Goal: Use online tool/utility: Utilize a website feature to perform a specific function

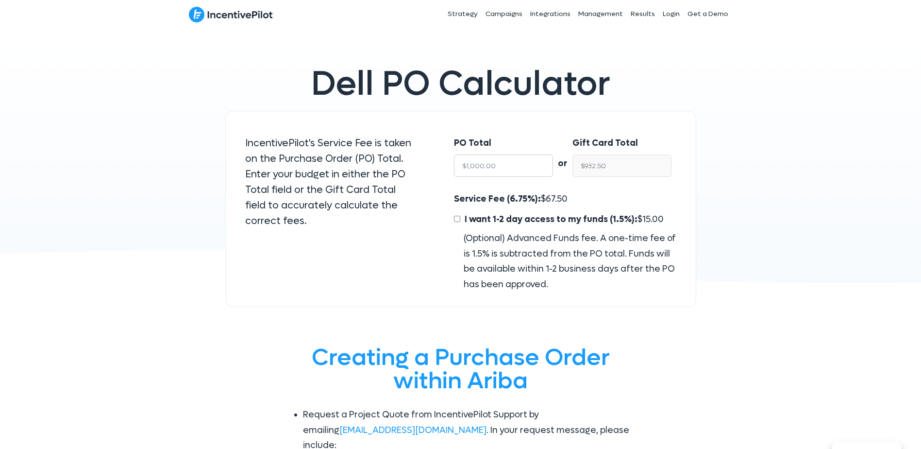
drag, startPoint x: 497, startPoint y: 166, endPoint x: 433, endPoint y: 164, distance: 63.6
click at [433, 164] on div "IncentivePilot's Service Fee is taken on the Purchase Order (PO) Total. Enter y…" at bounding box center [460, 209] width 471 height 197
type input "3"
type input "$2.80"
type input "38"
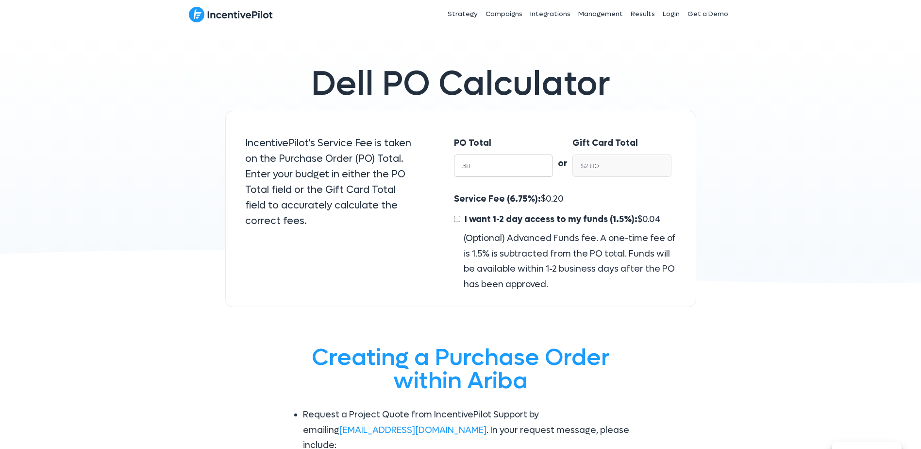
type input "$35.43"
type input "380"
type input "$354.35"
type input "3800"
type input "$3,543.50"
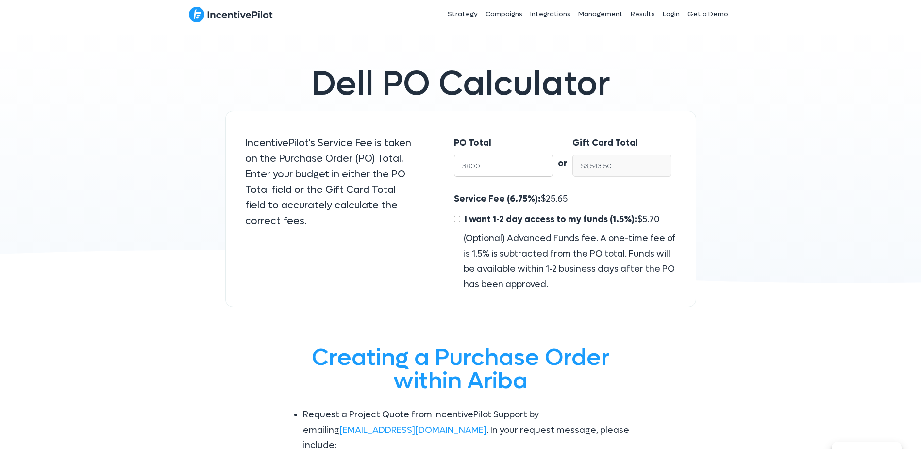
type input "38000"
type input "$35,435.00"
type input "38000"
click at [747, 194] on div "Dell PO Calculator IncentivePilot's Service Fee is taken on the Purchase Order …" at bounding box center [460, 172] width 921 height 289
drag, startPoint x: 585, startPoint y: 168, endPoint x: 555, endPoint y: 168, distance: 30.6
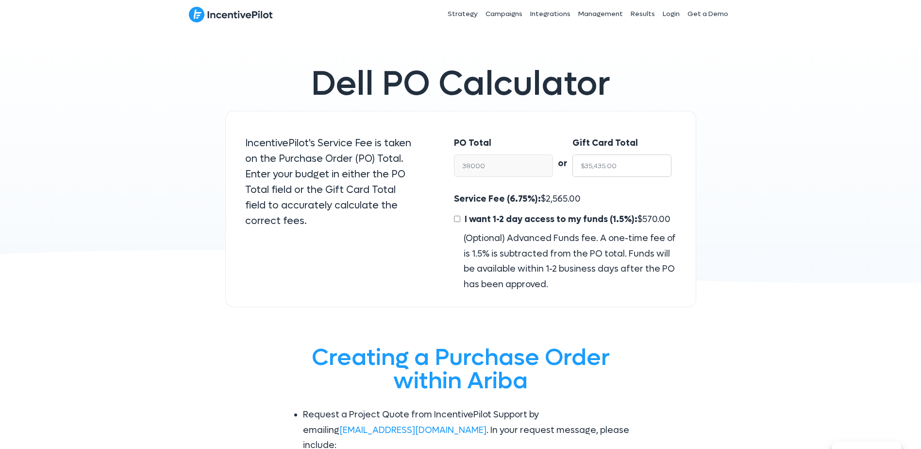
click at [555, 168] on div "PO Total 38000 or Gift Card Total $35,435.00" at bounding box center [564, 159] width 241 height 66
type input "3"
type input "$3.22"
type input "38"
type input "$40.75"
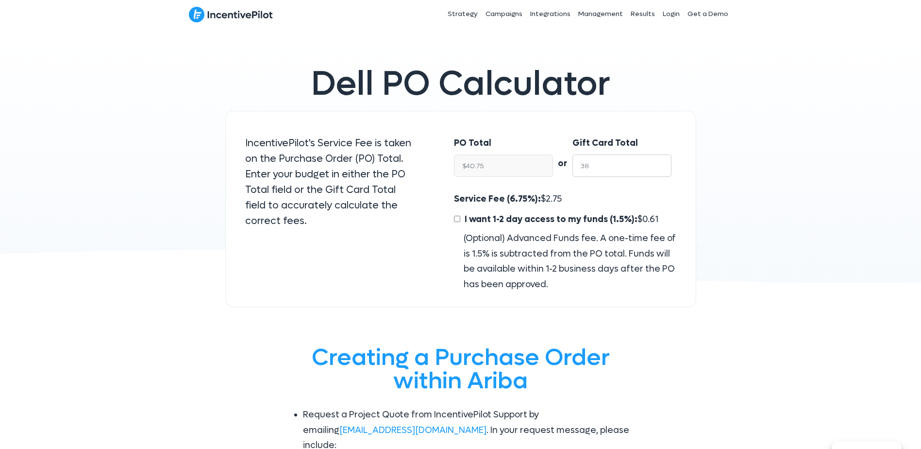
type input "380"
type input "$407.51"
type input "3800"
type input "$4,075.07"
type input "38000"
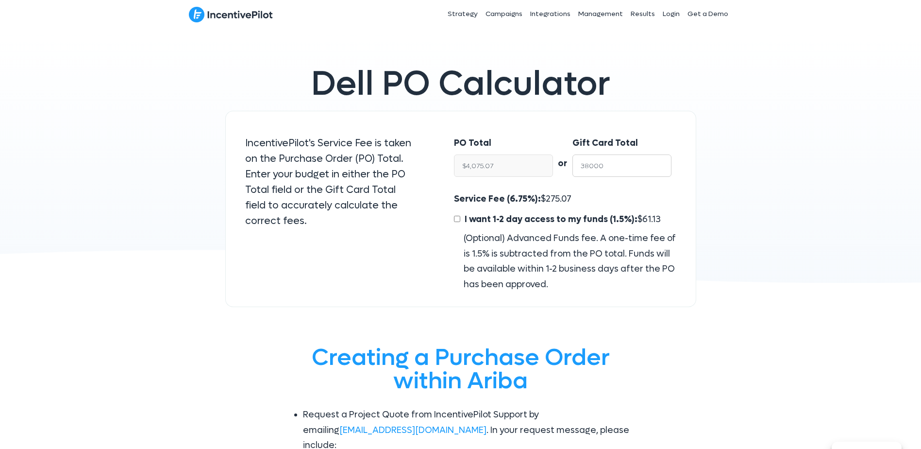
type input "$40,750.67"
type input "38000"
click at [730, 204] on div "Dell PO Calculator IncentivePilot's Service Fee is taken on the Purchase Order …" at bounding box center [460, 172] width 921 height 289
click at [457, 217] on input "I want 1-2 day access to my funds (1.5%): $ 611.26" at bounding box center [457, 219] width 6 height 6
checkbox input "true"
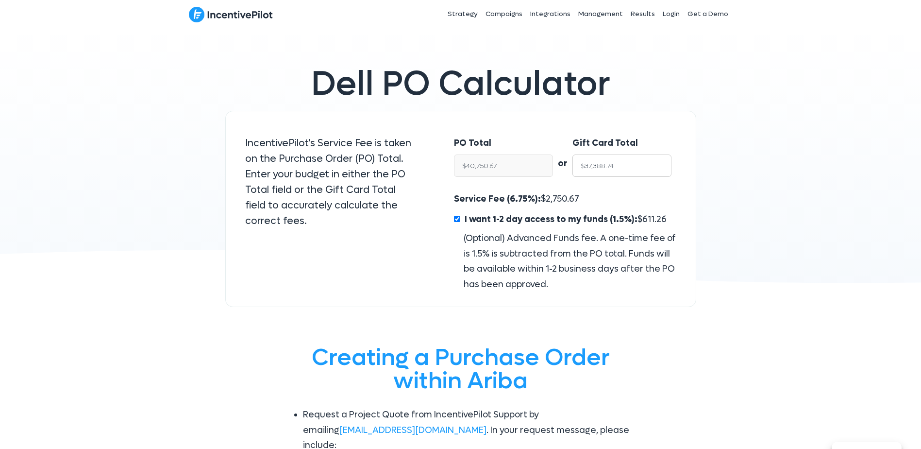
drag, startPoint x: 628, startPoint y: 167, endPoint x: 535, endPoint y: 167, distance: 92.7
click at [535, 167] on div "PO Total $40,750.67 or Gift Card Total $37,388.74" at bounding box center [564, 159] width 241 height 66
type input "7"
type input "$7.63"
type input "78"
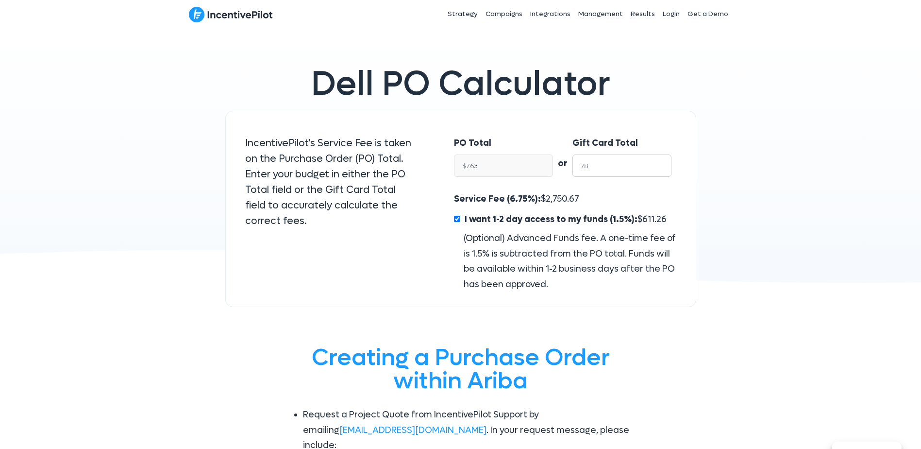
type input "$85.01"
type input "780"
type input "$850.14"
type input "7800"
type input "$8,501.36"
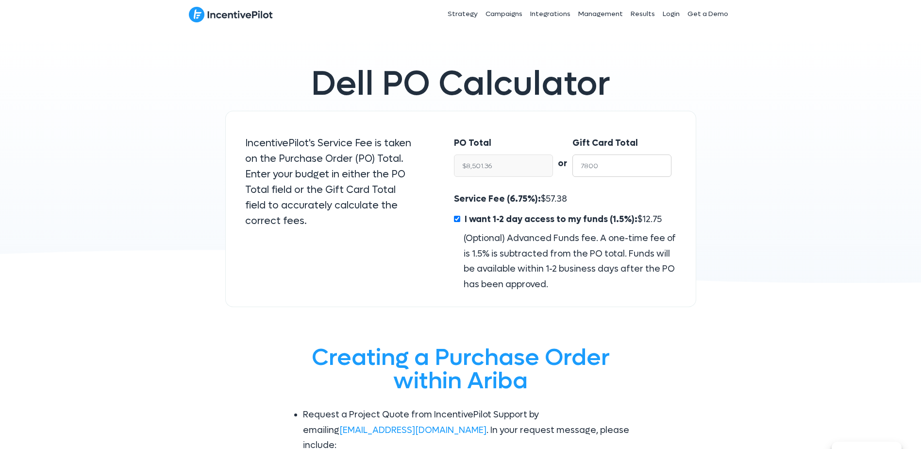
type input "78000"
type input "$85,013.62"
type input "7800"
type input "$8,501.36"
type input "780"
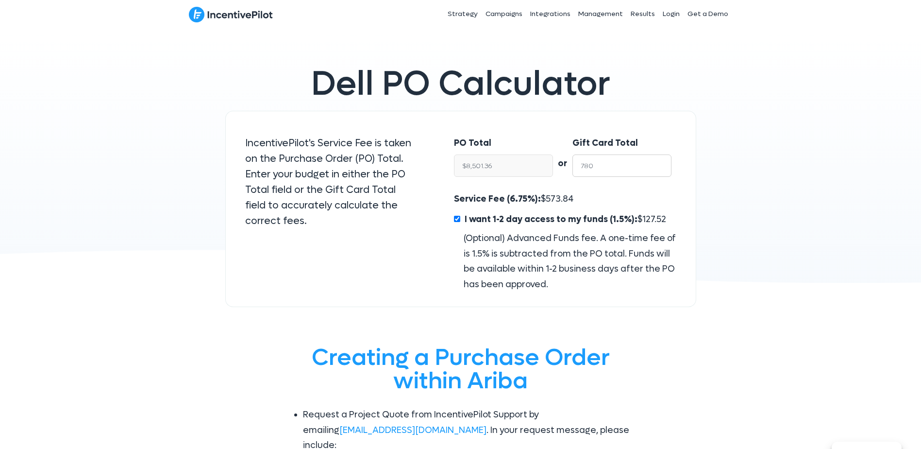
type input "$850.14"
type input "78"
type input "$85.01"
type input "7"
type input "$7.63"
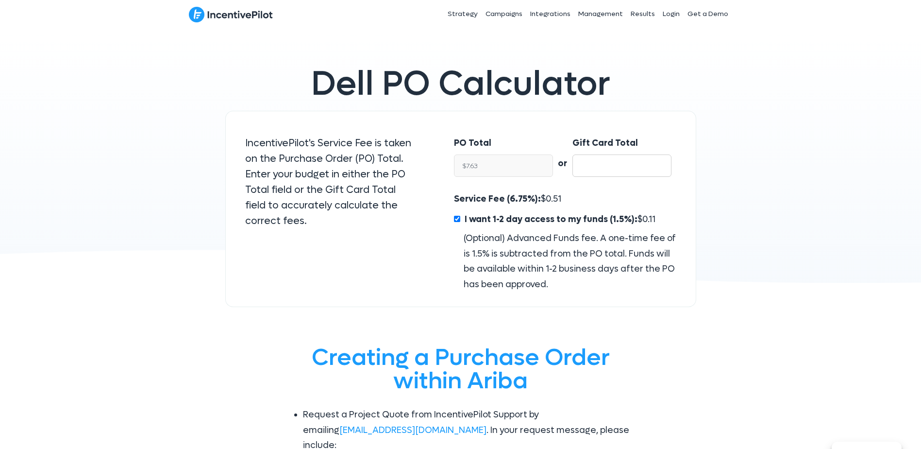
type input "$NaN"
type input "3"
type input "$3.27"
type input "37"
type input "$40.33"
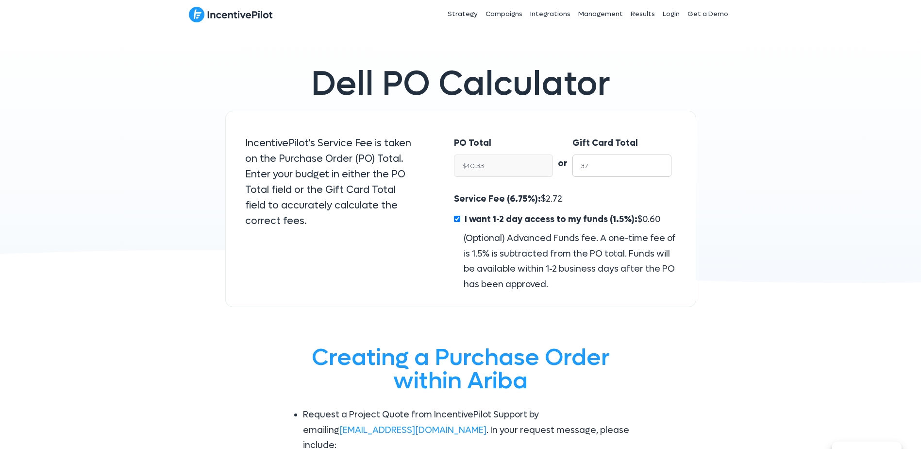
type input "370"
type input "$403.27"
type input "3700"
type input "$4,032.70"
type input "37000"
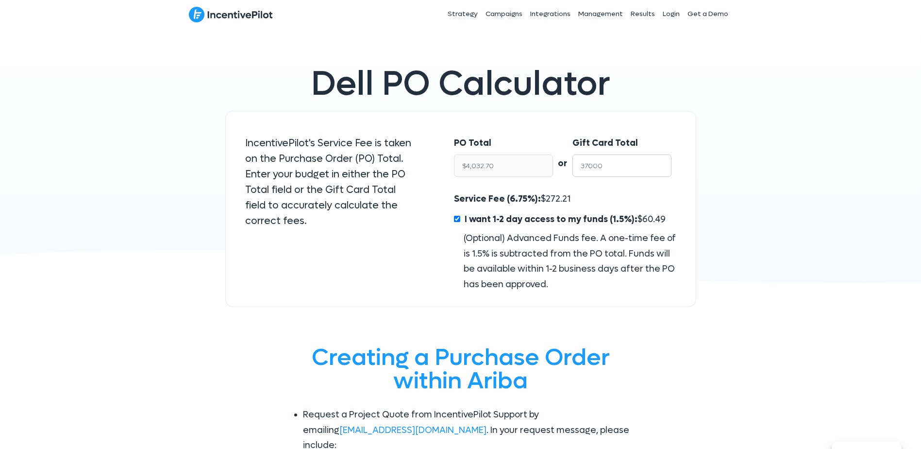
type input "$40,326.98"
type input "3700"
type input "$4,032.70"
type input "370"
type input "$403.27"
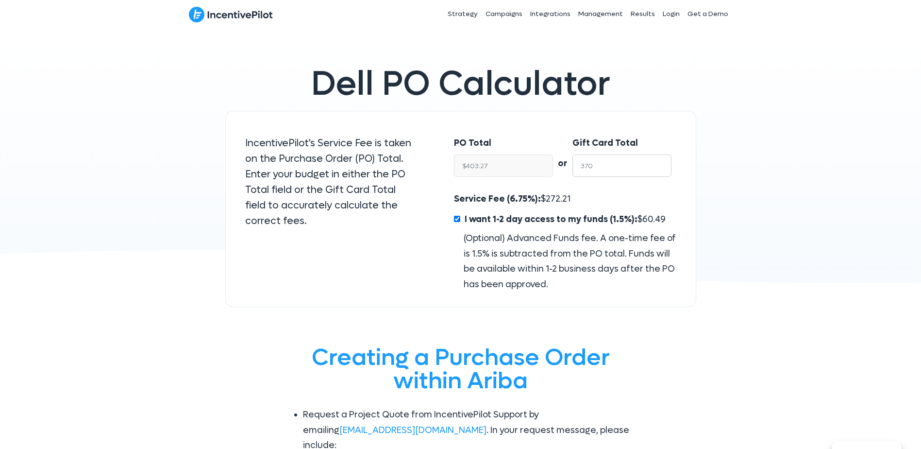
type input "37"
type input "$40.33"
type input "3"
type input "$3.27"
type input "38"
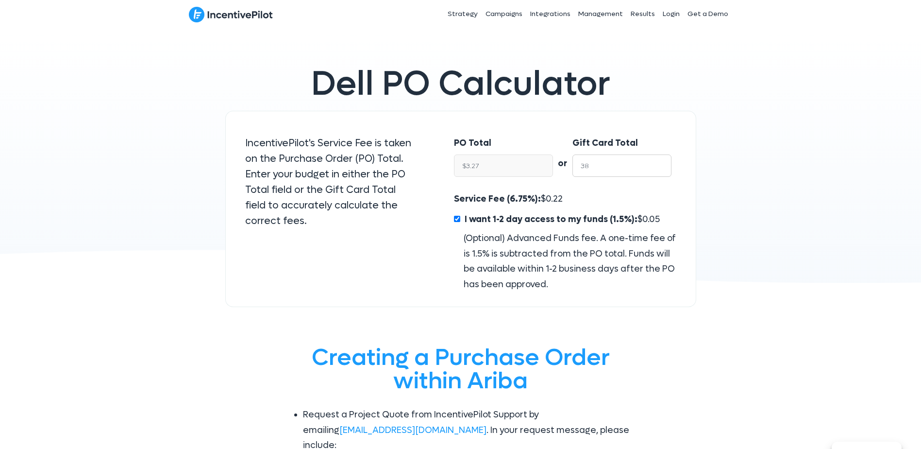
type input "$41.42"
type input "380"
type input "$414.17"
type input "3800"
type input "$4,141.69"
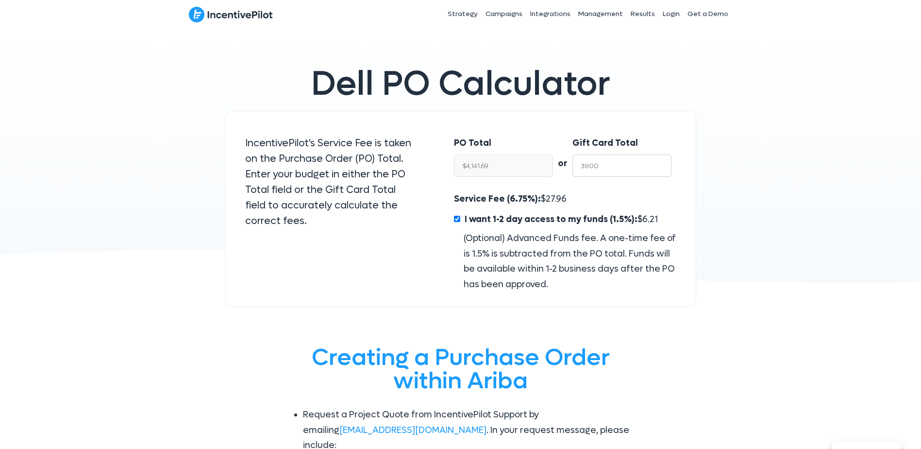
type input "38000"
type input "$41,416.89"
type input "38000"
click at [754, 192] on div "Dell PO Calculator IncentivePilot's Service Fee is taken on the Purchase Order …" at bounding box center [460, 172] width 921 height 289
